Goal: Find specific page/section: Find specific page/section

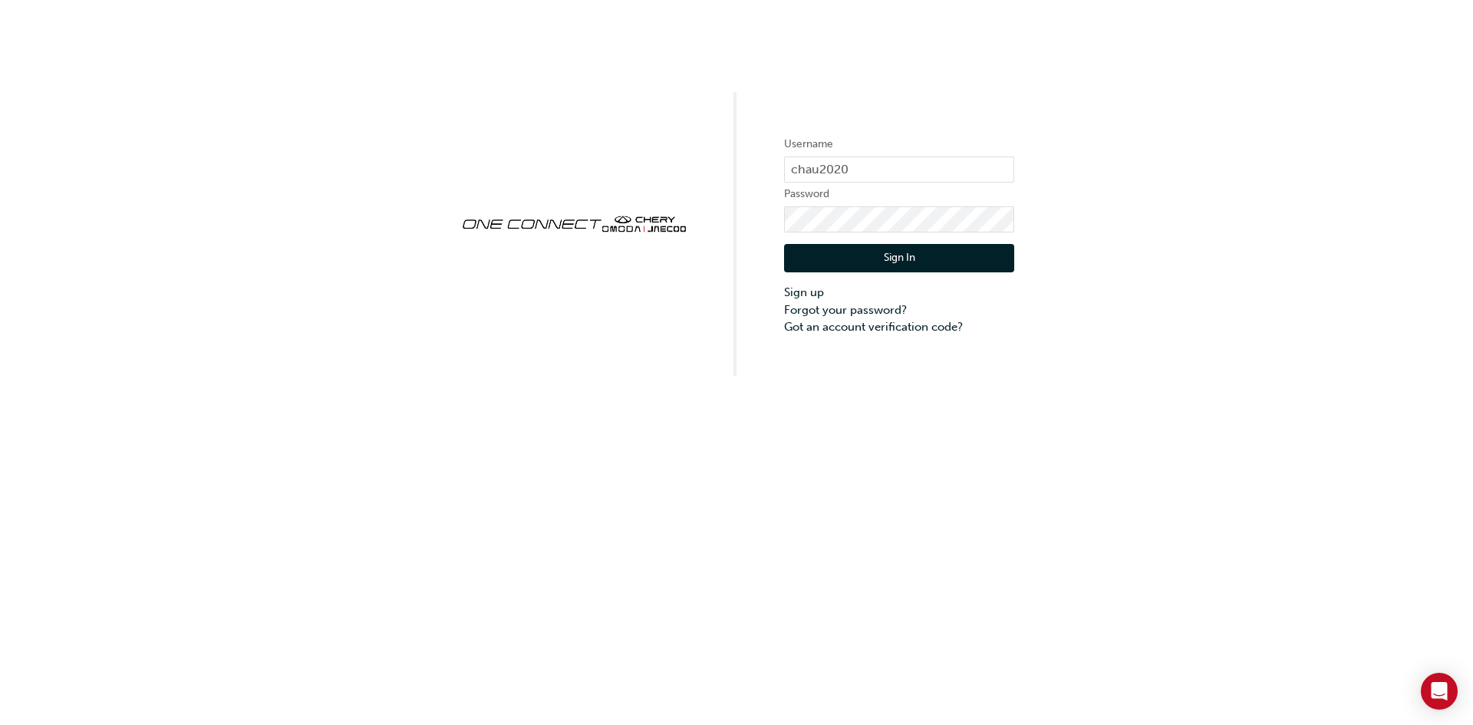
click at [853, 258] on button "Sign In" at bounding box center [899, 258] width 230 height 29
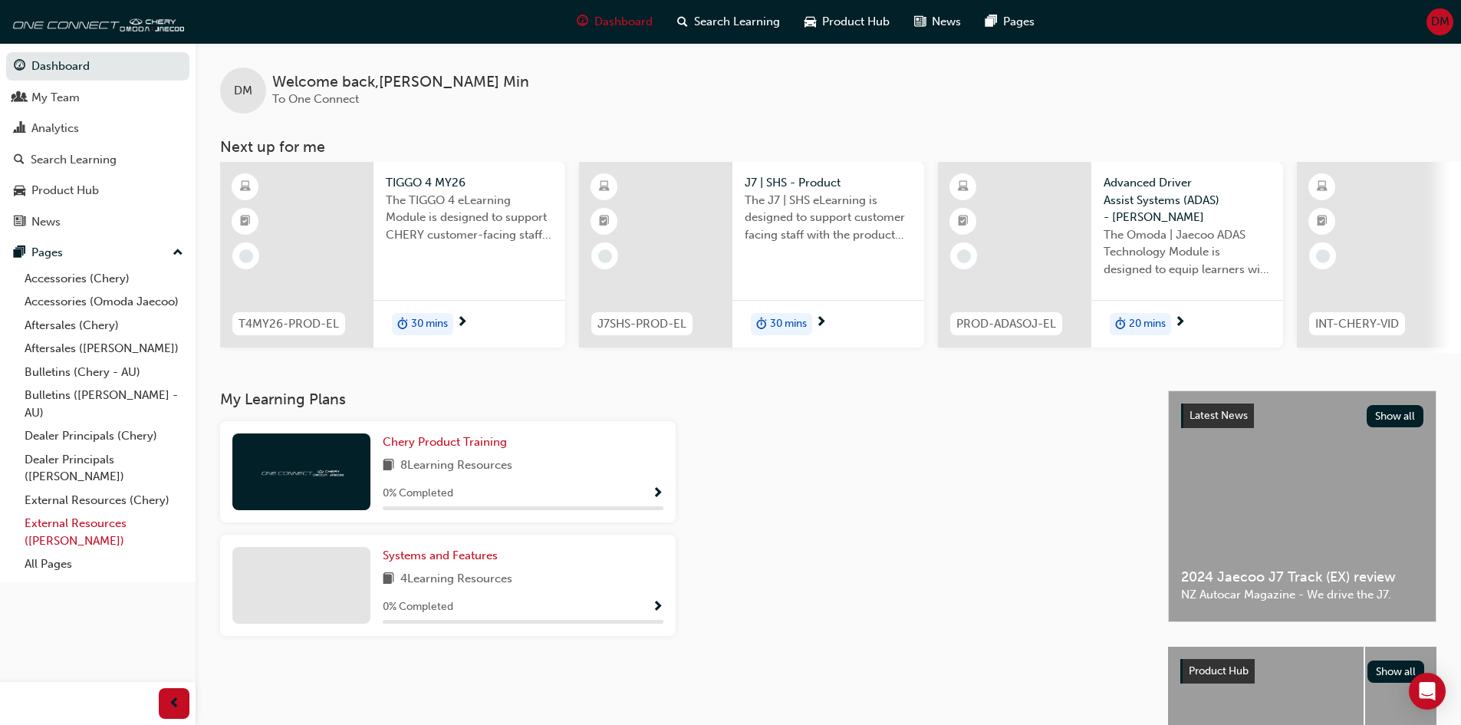
click at [89, 529] on link "External Resources ([PERSON_NAME])" at bounding box center [103, 532] width 171 height 41
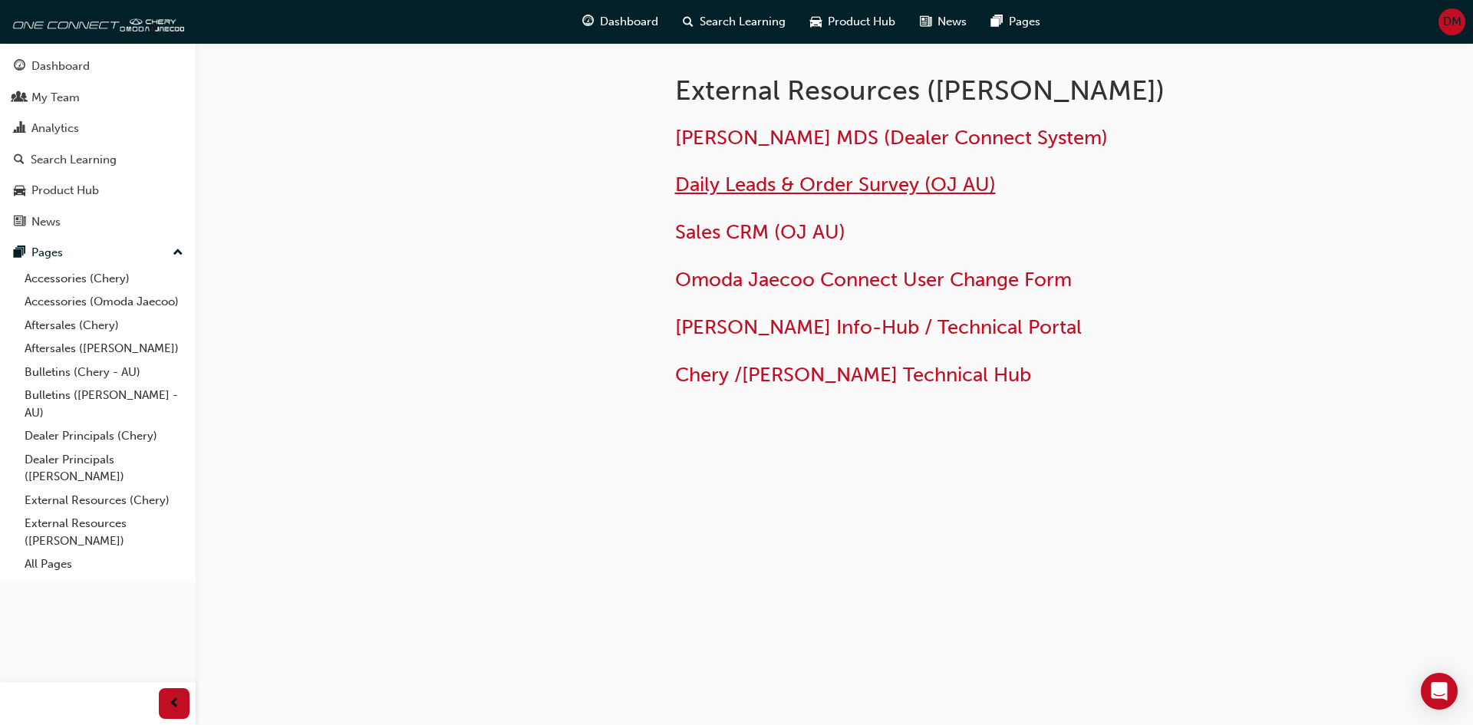
click at [786, 183] on span "Daily Leads & Order Survey (OJ AU)" at bounding box center [835, 185] width 321 height 24
click at [120, 499] on link "External Resources (Chery)" at bounding box center [103, 501] width 171 height 24
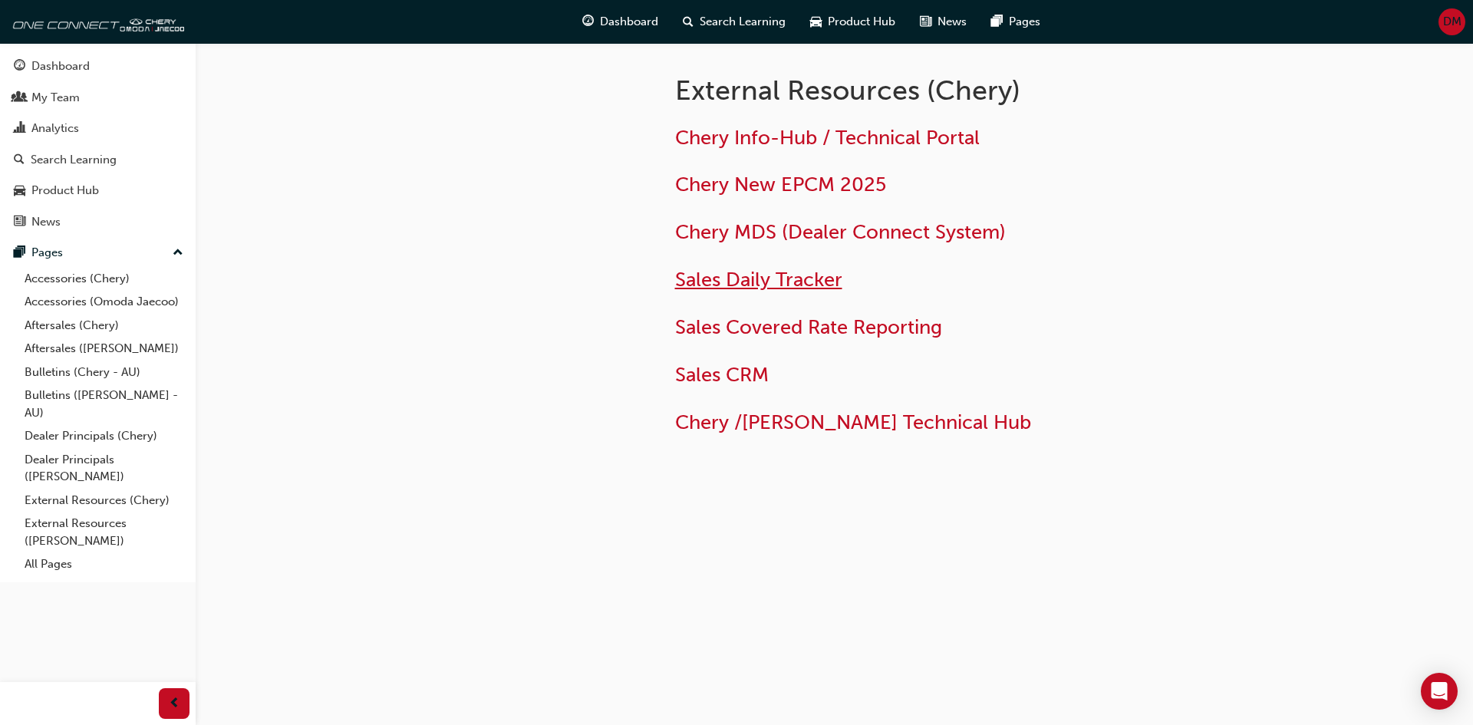
click at [789, 284] on span "Sales Daily Tracker" at bounding box center [758, 280] width 167 height 24
